Goal: Navigation & Orientation: Find specific page/section

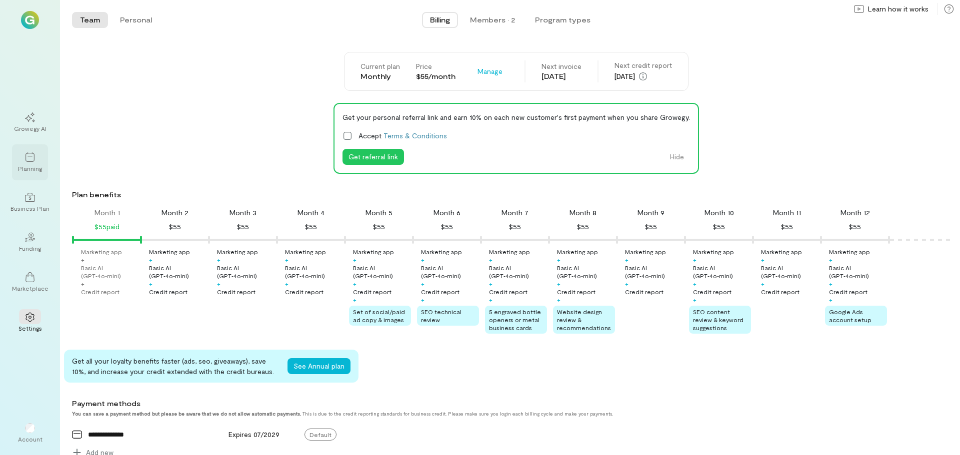
click at [27, 163] on div at bounding box center [30, 156] width 22 height 15
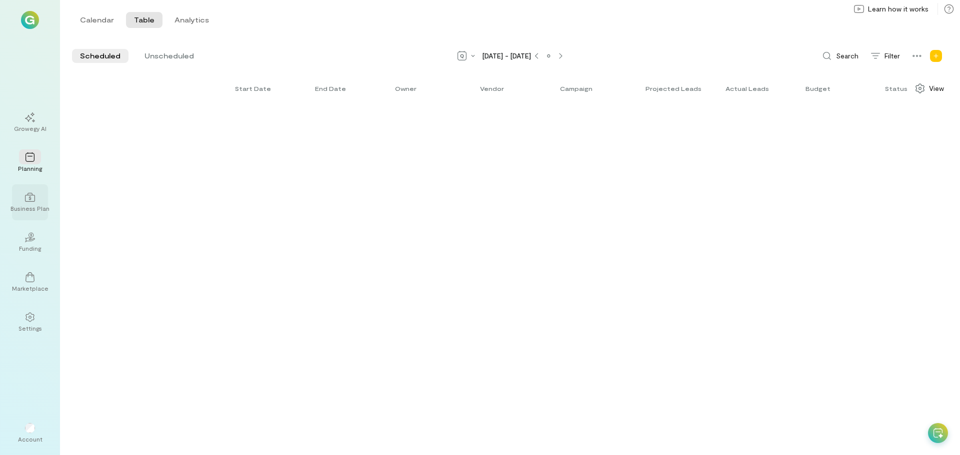
click at [31, 201] on icon at bounding box center [30, 197] width 10 height 10
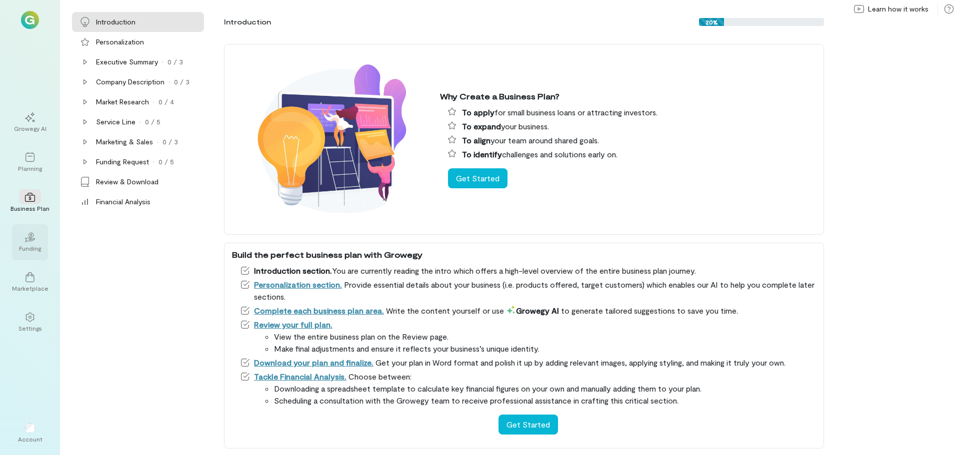
click at [27, 248] on div "Funding" at bounding box center [30, 248] width 22 height 8
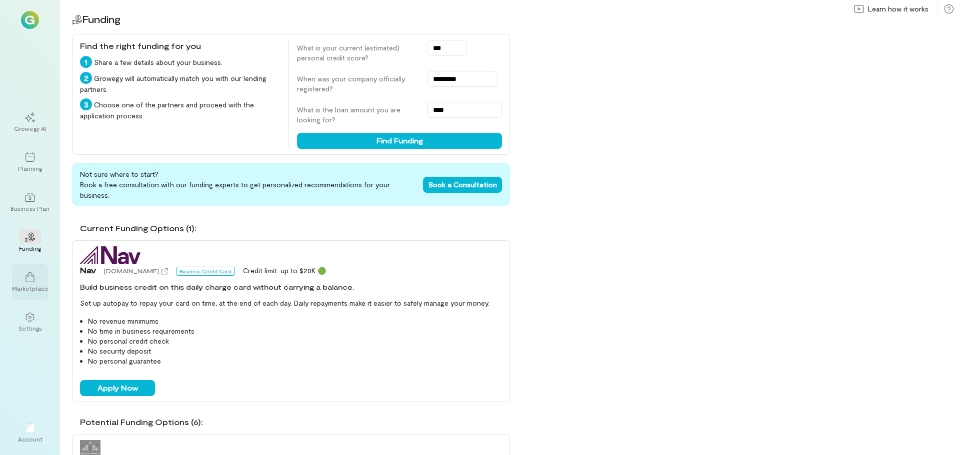
click at [28, 281] on icon at bounding box center [30, 277] width 10 height 10
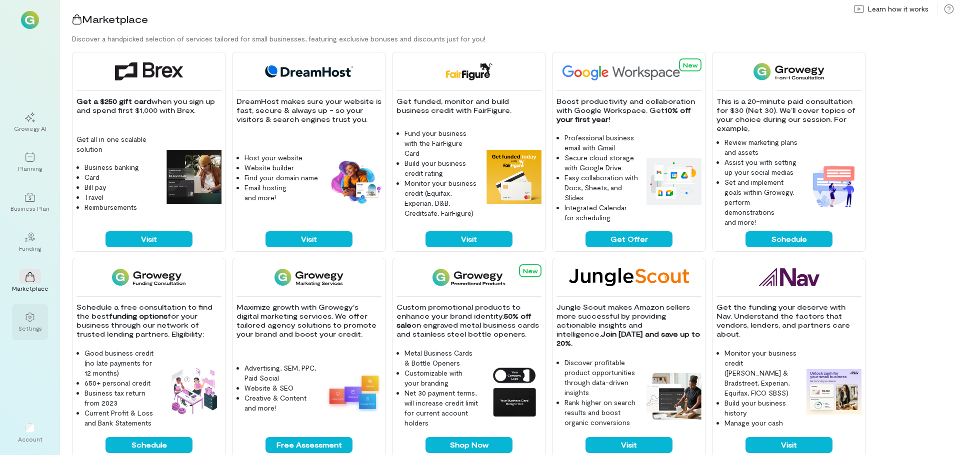
click at [29, 323] on div at bounding box center [30, 316] width 22 height 15
